Goal: Task Accomplishment & Management: Manage account settings

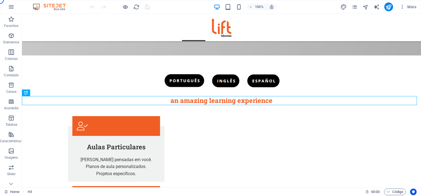
scroll to position [117, 0]
click at [356, 10] on icon "pages" at bounding box center [354, 7] width 6 height 6
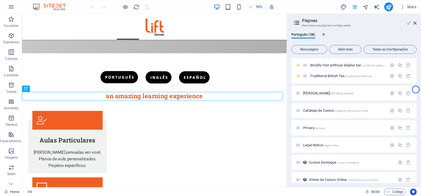
scroll to position [409, 0]
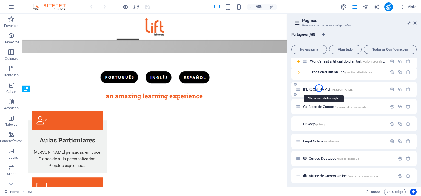
click at [319, 88] on span "Jennifer Figge /jennifer-figge" at bounding box center [328, 89] width 50 height 4
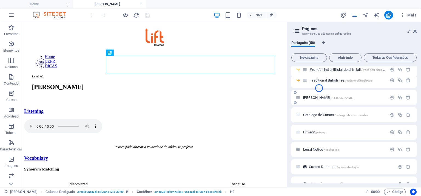
scroll to position [0, 0]
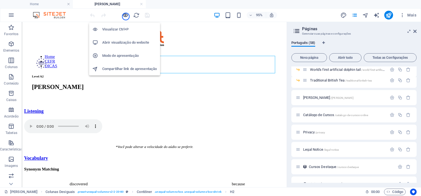
click at [126, 16] on icon "button" at bounding box center [125, 15] width 6 height 6
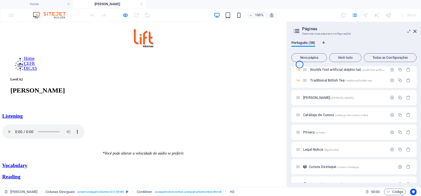
click at [27, 162] on link "Vocabulary" at bounding box center [14, 165] width 25 height 6
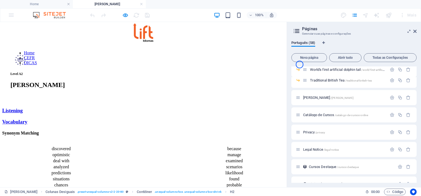
scroll to position [3, 0]
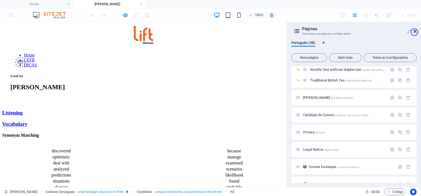
click at [414, 32] on icon at bounding box center [414, 31] width 3 height 4
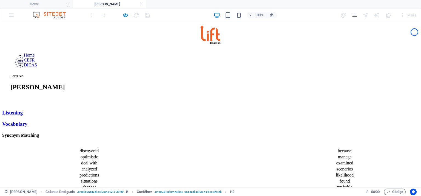
click at [23, 110] on link "Listening" at bounding box center [12, 113] width 21 height 6
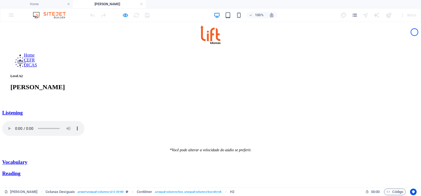
click at [27, 159] on link "Vocabulary" at bounding box center [14, 162] width 25 height 6
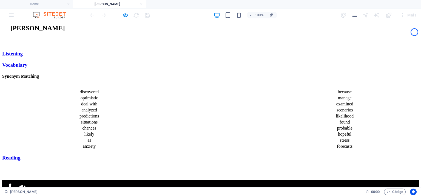
scroll to position [42, 0]
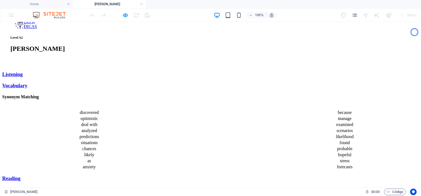
click at [21, 175] on link "Reading" at bounding box center [11, 178] width 18 height 6
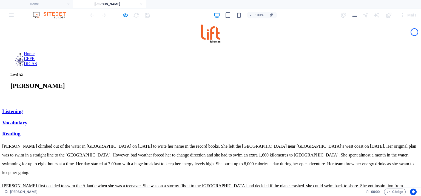
scroll to position [0, 0]
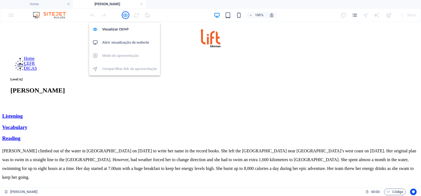
click at [125, 15] on icon "button" at bounding box center [125, 15] width 6 height 6
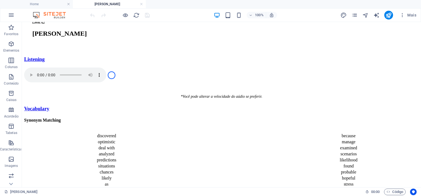
scroll to position [76, 0]
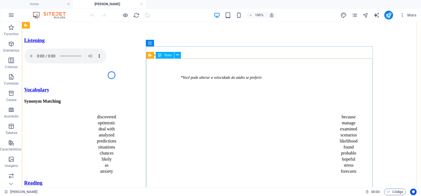
click at [249, 113] on div "discovered because optimistic manage deal with examined analyzed scenarios pred…" at bounding box center [221, 143] width 394 height 61
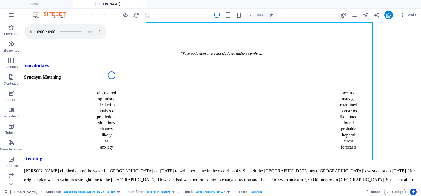
scroll to position [113, 0]
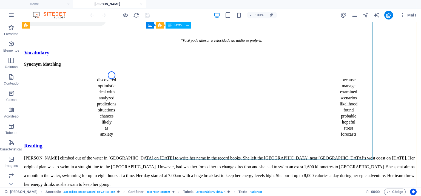
click at [271, 89] on div "discovered because optimistic manage deal with examined analyzed scenarios pred…" at bounding box center [221, 106] width 394 height 61
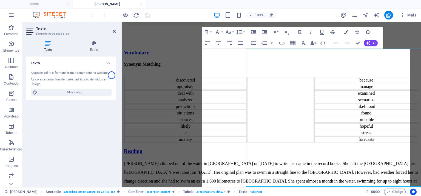
scroll to position [85, 0]
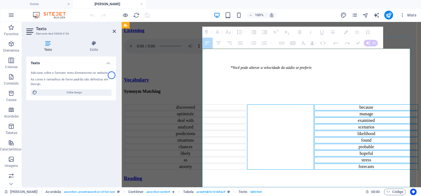
drag, startPoint x: 313, startPoint y: 60, endPoint x: 373, endPoint y: 165, distance: 121.5
click at [372, 167] on tbody "discovered because optimistic manage deal with examined analyzed scenarios pred…" at bounding box center [271, 136] width 294 height 65
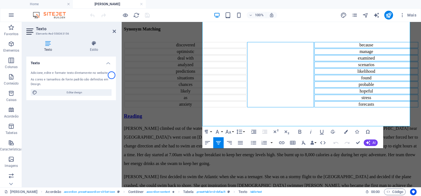
scroll to position [146, 0]
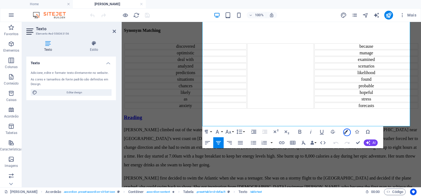
click at [347, 132] on icon "button" at bounding box center [346, 132] width 4 height 4
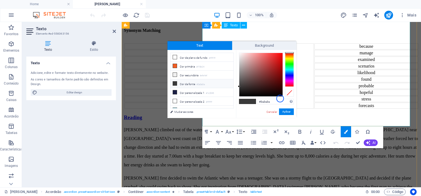
click at [314, 108] on td "Content 2" at bounding box center [280, 75] width 67 height 65
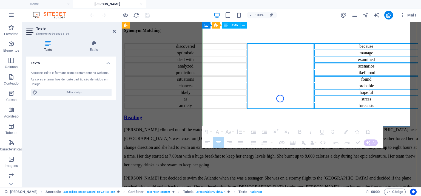
drag, startPoint x: 396, startPoint y: 120, endPoint x: 312, endPoint y: 86, distance: 90.1
click at [312, 86] on tbody "discovered because optimistic manage deal with examined analyzed scenarios pred…" at bounding box center [271, 75] width 294 height 65
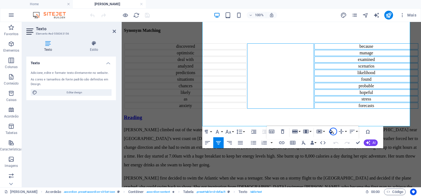
click at [333, 131] on icon "button" at bounding box center [331, 131] width 7 height 7
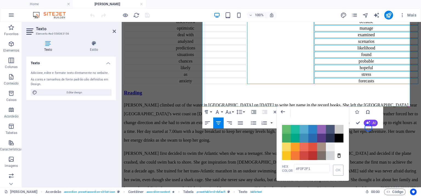
scroll to position [171, 0]
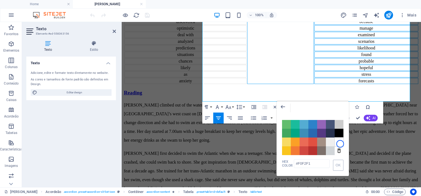
click at [340, 143] on span "Color #FFFFFF" at bounding box center [338, 141] width 9 height 9
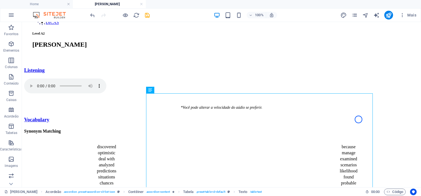
scroll to position [36, 0]
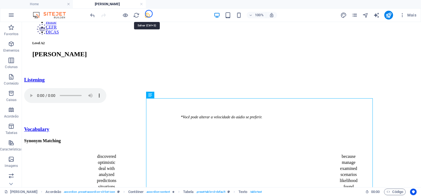
click at [149, 14] on icon "save" at bounding box center [147, 15] width 6 height 6
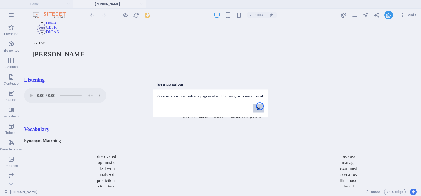
click at [260, 106] on button "Ok" at bounding box center [258, 108] width 10 height 8
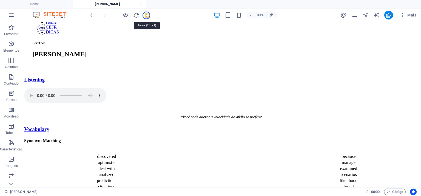
click at [146, 15] on icon "save" at bounding box center [147, 15] width 6 height 6
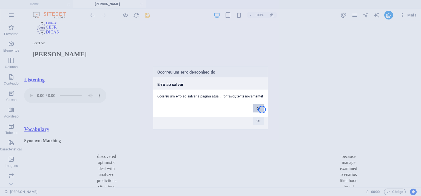
click at [262, 109] on button "Ok" at bounding box center [258, 108] width 10 height 8
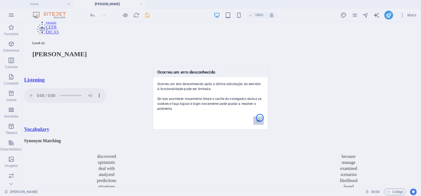
click at [260, 117] on button "Ok" at bounding box center [258, 120] width 10 height 8
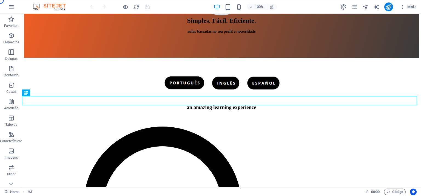
scroll to position [116, 0]
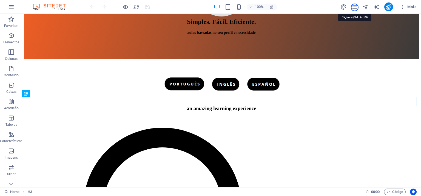
click at [354, 7] on icon "pages" at bounding box center [354, 7] width 6 height 6
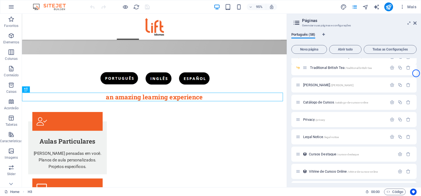
scroll to position [404, 0]
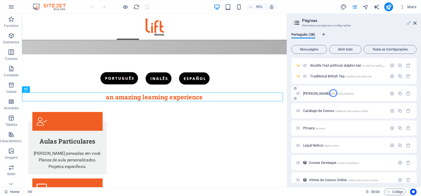
click at [333, 93] on span "/[PERSON_NAME]" at bounding box center [341, 93] width 23 height 3
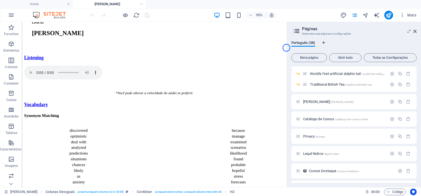
scroll to position [62, 0]
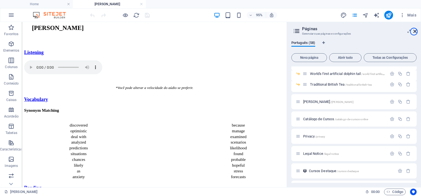
click at [414, 31] on icon at bounding box center [414, 31] width 3 height 4
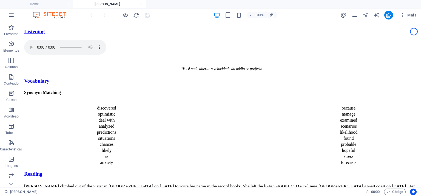
scroll to position [90, 0]
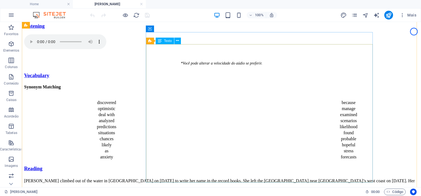
click at [338, 160] on div "discovered because optimistic manage deal with examined analyzed scenarios pred…" at bounding box center [221, 129] width 394 height 61
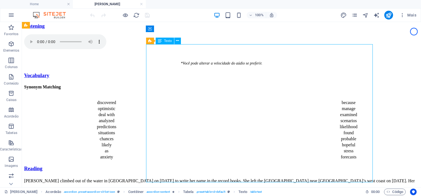
click at [338, 160] on div "discovered because optimistic manage deal with examined analyzed scenarios pred…" at bounding box center [221, 129] width 394 height 61
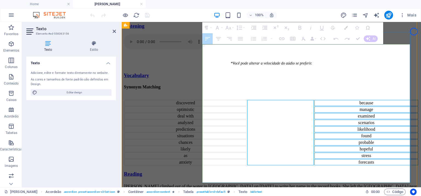
drag, startPoint x: 384, startPoint y: 176, endPoint x: 309, endPoint y: 81, distance: 120.9
click at [309, 100] on tbody "discovered because optimistic manage deal with examined analyzed scenarios pred…" at bounding box center [271, 132] width 294 height 65
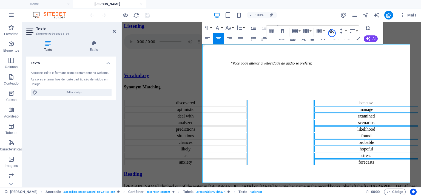
click at [332, 33] on icon "button" at bounding box center [331, 31] width 7 height 7
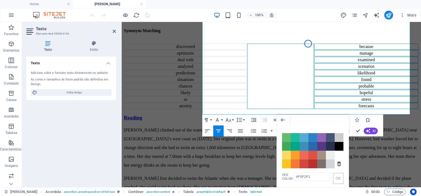
scroll to position [164, 0]
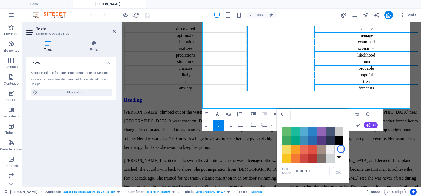
click at [341, 149] on span "Color #FFFFFF" at bounding box center [338, 149] width 9 height 9
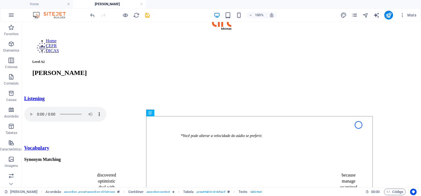
scroll to position [17, 0]
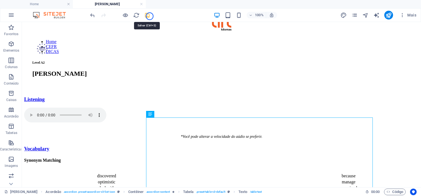
click at [150, 16] on icon "save" at bounding box center [147, 15] width 6 height 6
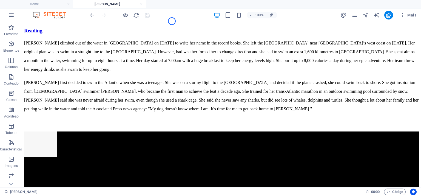
scroll to position [222, 0]
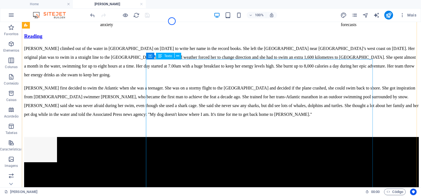
click at [326, 101] on div "[PERSON_NAME] climbed out of the water in [GEOGRAPHIC_DATA] on [DATE] to write …" at bounding box center [221, 81] width 394 height 74
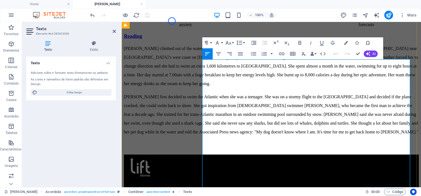
click at [225, 88] on p "[PERSON_NAME] climbed out of the water in [GEOGRAPHIC_DATA] on [DATE] to write …" at bounding box center [271, 66] width 295 height 44
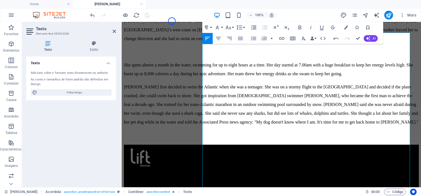
scroll to position [286, 0]
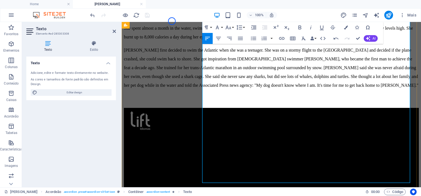
click at [293, 41] on p "She spent almost a month in the water, swimming for up to eight hours at a time…" at bounding box center [271, 33] width 295 height 18
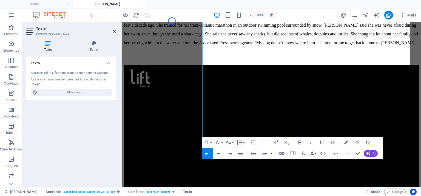
scroll to position [332, 0]
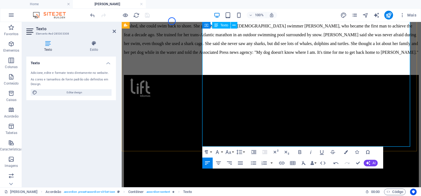
click at [288, 57] on p "[PERSON_NAME] first decided to swim the Atlantic when she was a teenager. She w…" at bounding box center [271, 35] width 295 height 44
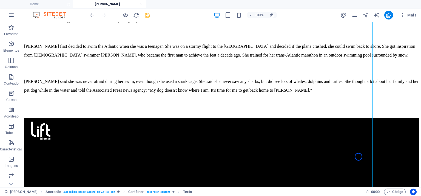
scroll to position [271, 0]
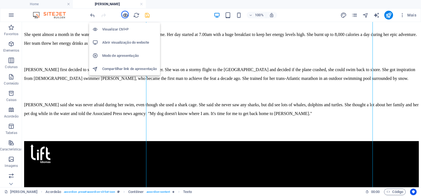
click at [125, 15] on icon "button" at bounding box center [125, 15] width 6 height 6
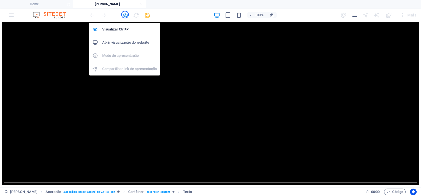
scroll to position [20, 0]
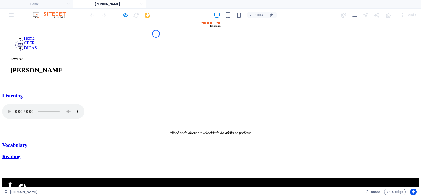
click at [21, 153] on link "Reading" at bounding box center [11, 156] width 18 height 6
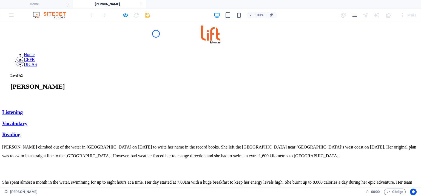
scroll to position [0, 0]
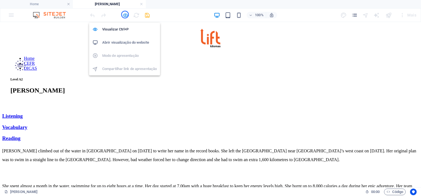
click at [125, 15] on icon "button" at bounding box center [125, 15] width 6 height 6
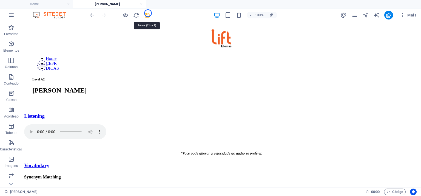
click at [148, 13] on icon "save" at bounding box center [147, 15] width 6 height 6
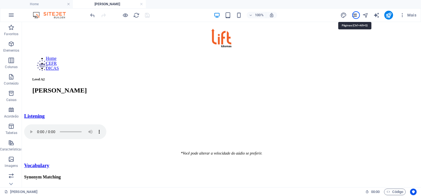
click at [356, 15] on icon "pages" at bounding box center [354, 15] width 6 height 6
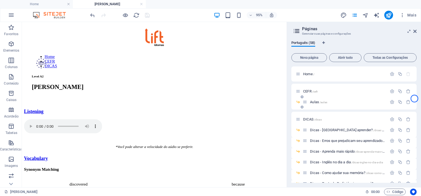
drag, startPoint x: 416, startPoint y: 81, endPoint x: 414, endPoint y: 101, distance: 19.8
click at [414, 101] on div "Português (58) Nova página Abrir tudo Todas as Configurações Home / CEFR /cefr …" at bounding box center [354, 111] width 134 height 151
drag, startPoint x: 416, startPoint y: 76, endPoint x: 416, endPoint y: 88, distance: 12.6
click at [416, 88] on div "Home / CEFR /cefr Aulas /aulas DICAS /dicas Dicas - Como aprender? /dicas-como-…" at bounding box center [353, 124] width 125 height 116
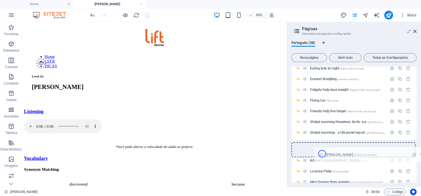
scroll to position [240, 0]
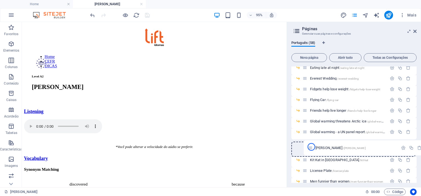
drag, startPoint x: 297, startPoint y: 166, endPoint x: 311, endPoint y: 147, distance: 23.8
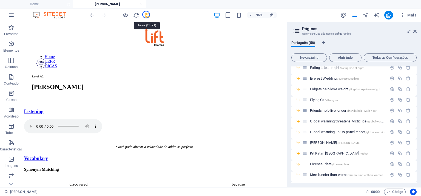
click at [146, 15] on icon "save" at bounding box center [147, 15] width 6 height 6
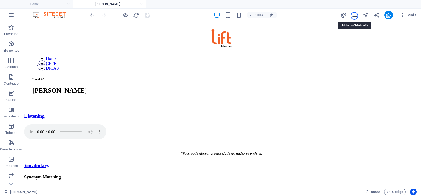
click at [354, 16] on icon "pages" at bounding box center [354, 15] width 6 height 6
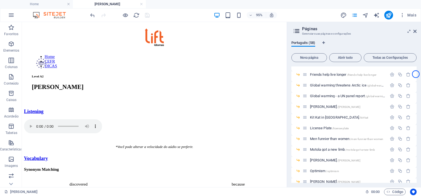
scroll to position [290, 0]
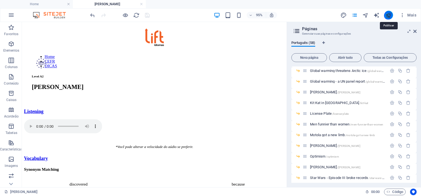
click at [387, 16] on icon "publish" at bounding box center [388, 15] width 6 height 6
